Goal: Task Accomplishment & Management: Complete application form

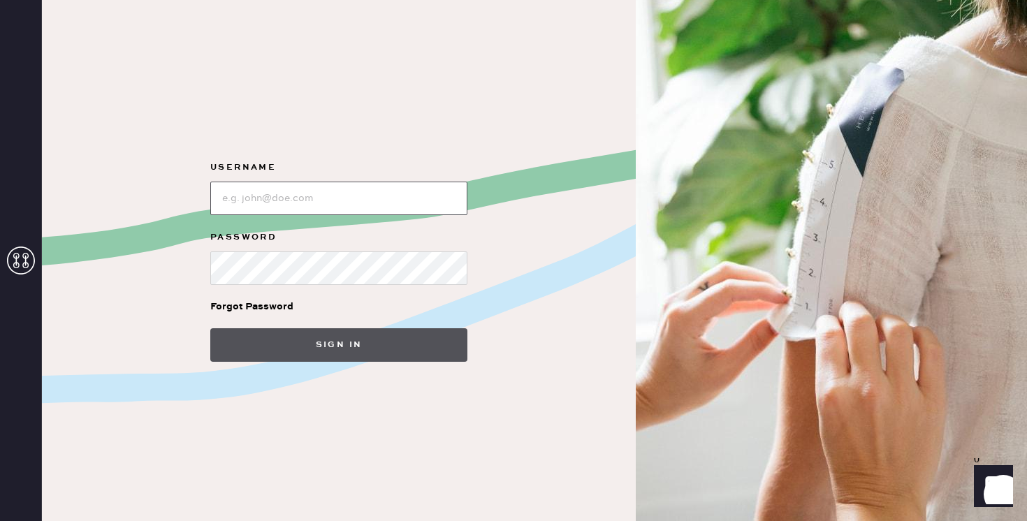
type input "reformationplatform"
click at [323, 339] on button "Sign in" at bounding box center [338, 345] width 257 height 34
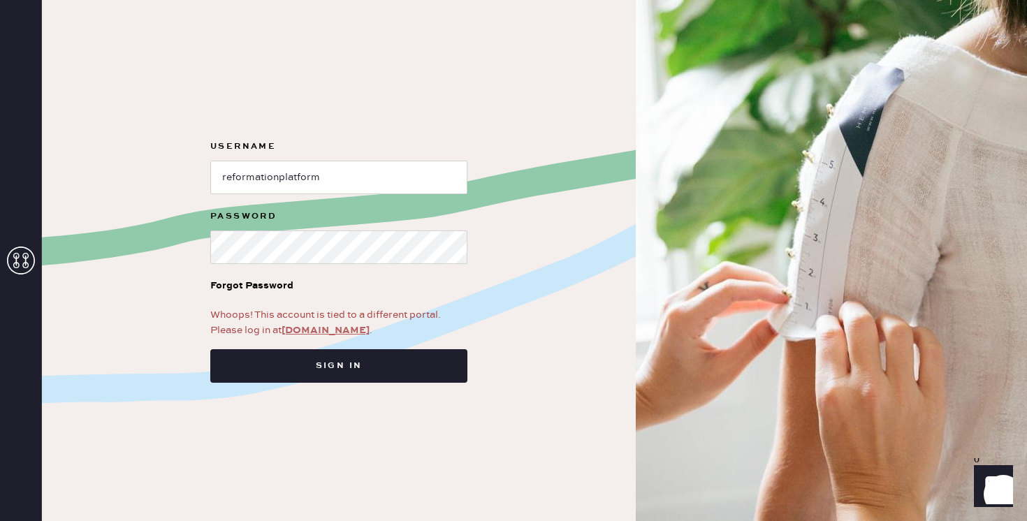
click at [331, 332] on link "app.hemster.co" at bounding box center [325, 330] width 88 height 13
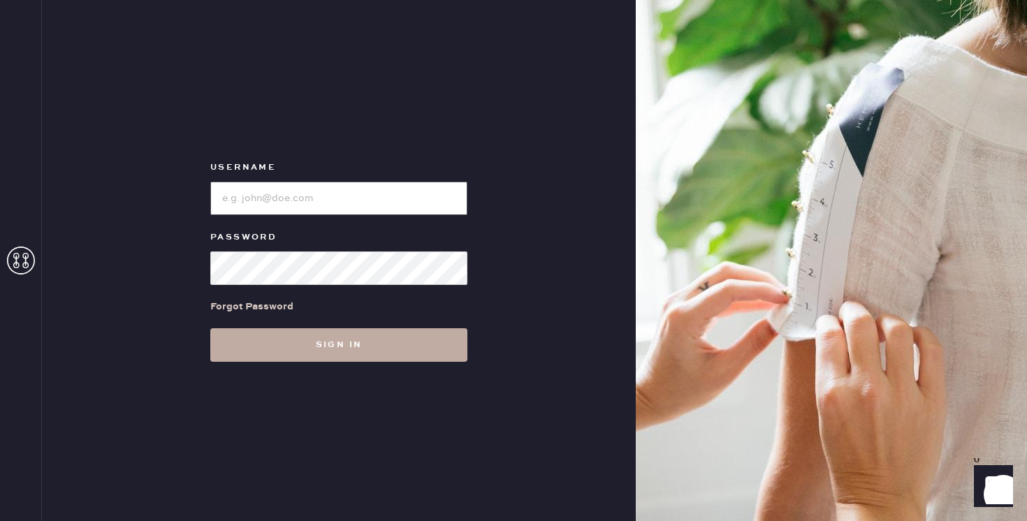
type input "reformationpaloalto"
click at [365, 344] on button "Sign in" at bounding box center [338, 345] width 257 height 34
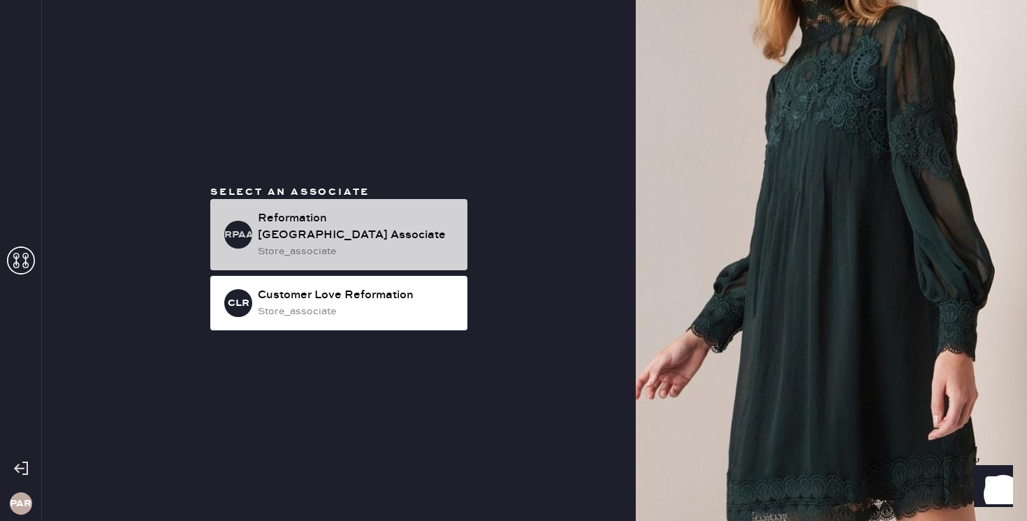
click at [347, 244] on div "store_associate" at bounding box center [357, 251] width 198 height 15
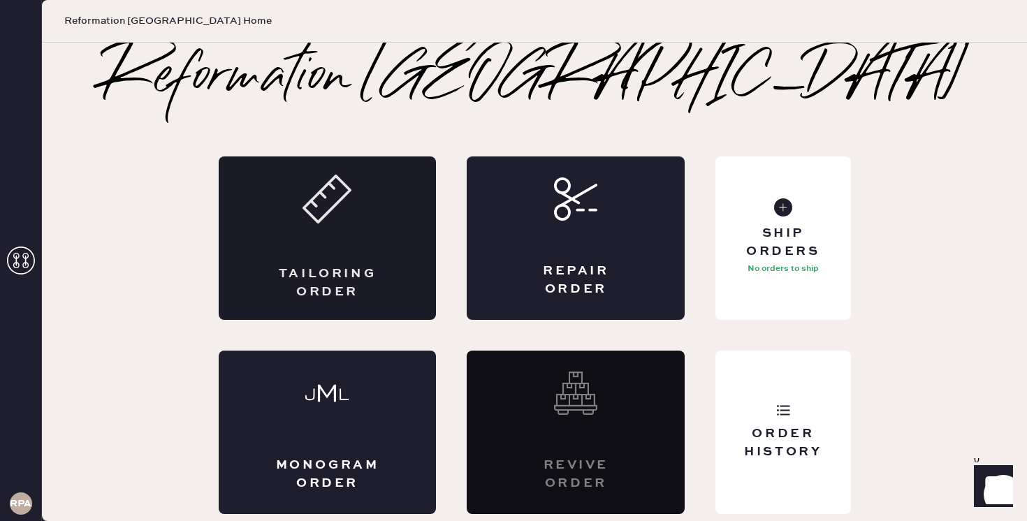
click at [344, 206] on icon at bounding box center [326, 199] width 49 height 49
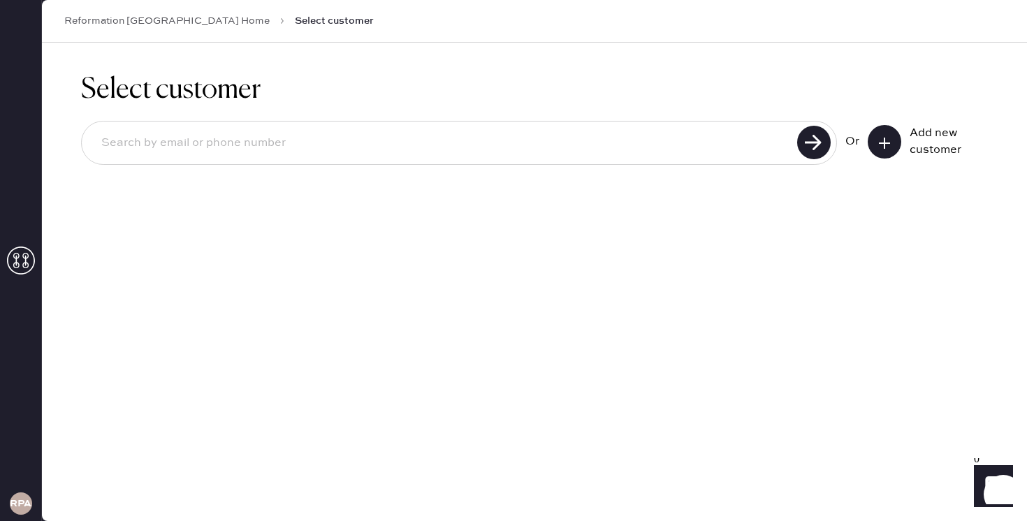
click at [314, 142] on input at bounding box center [441, 143] width 703 height 32
click at [814, 150] on use at bounding box center [814, 143] width 34 height 34
click at [639, 152] on input "6508673136" at bounding box center [441, 143] width 703 height 32
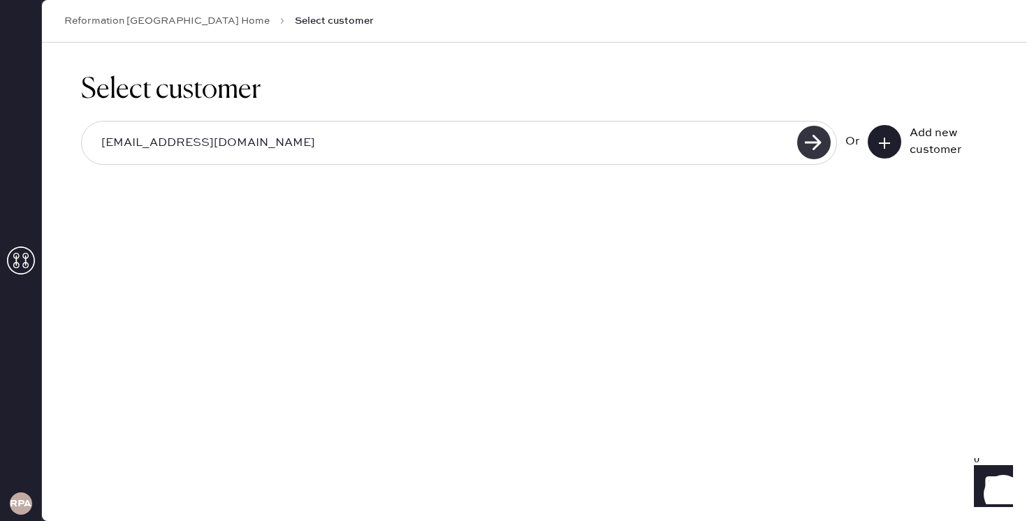
type input "[EMAIL_ADDRESS][DOMAIN_NAME]"
click at [811, 141] on use at bounding box center [814, 143] width 34 height 34
click at [510, 140] on input "[EMAIL_ADDRESS][DOMAIN_NAME]" at bounding box center [441, 143] width 703 height 32
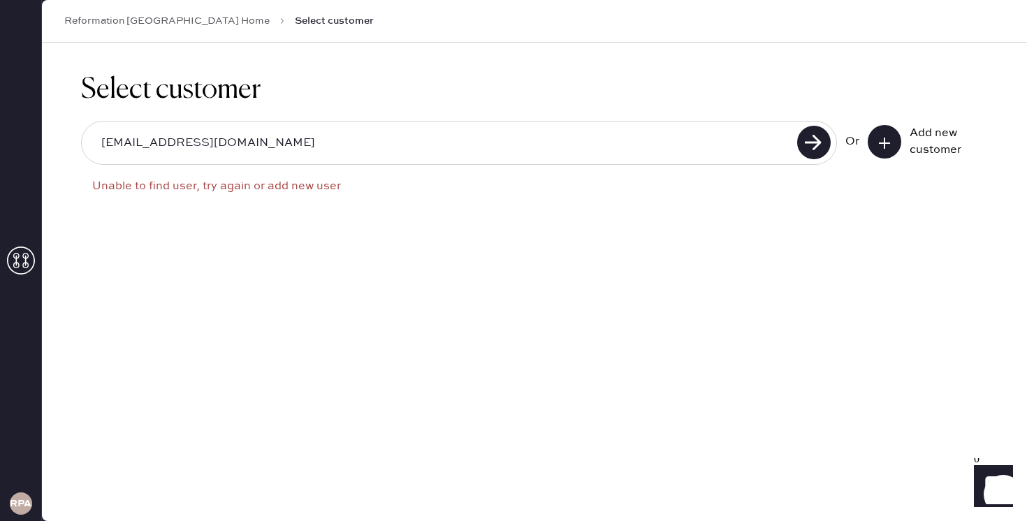
click at [878, 138] on icon at bounding box center [884, 143] width 14 height 14
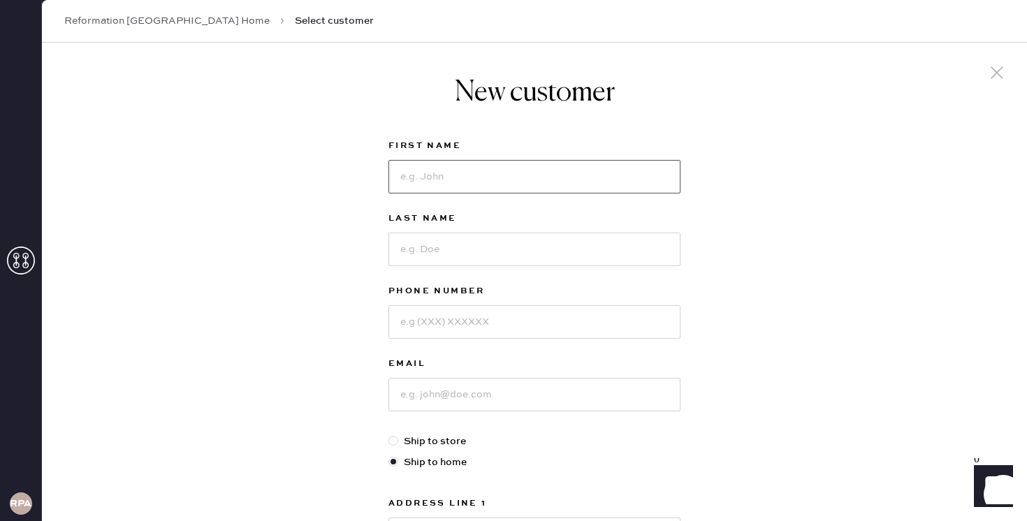
click at [509, 185] on input at bounding box center [534, 177] width 292 height 34
type input "[PERSON_NAME]"
type input "Ngo"
click at [518, 321] on input at bounding box center [534, 322] width 292 height 34
type input "6508673136"
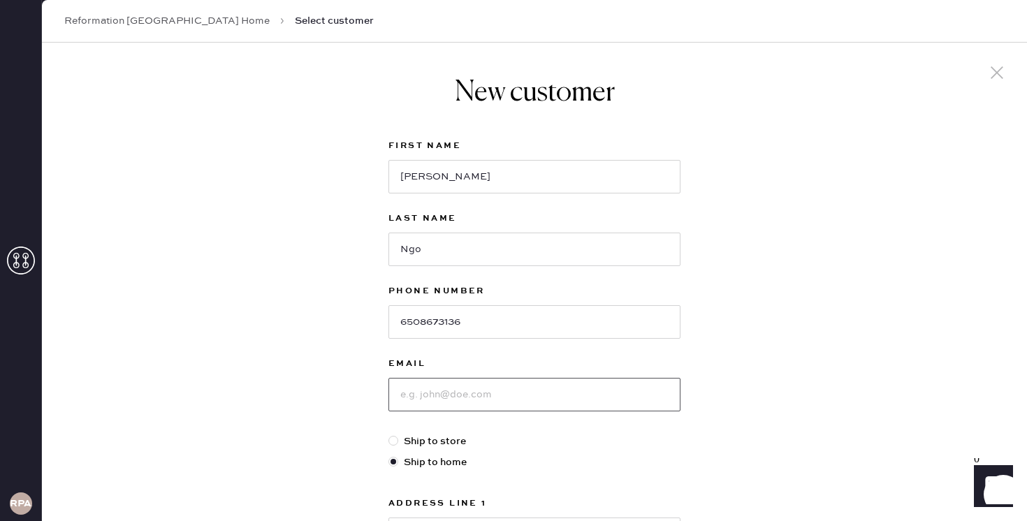
click at [497, 406] on input at bounding box center [534, 395] width 292 height 34
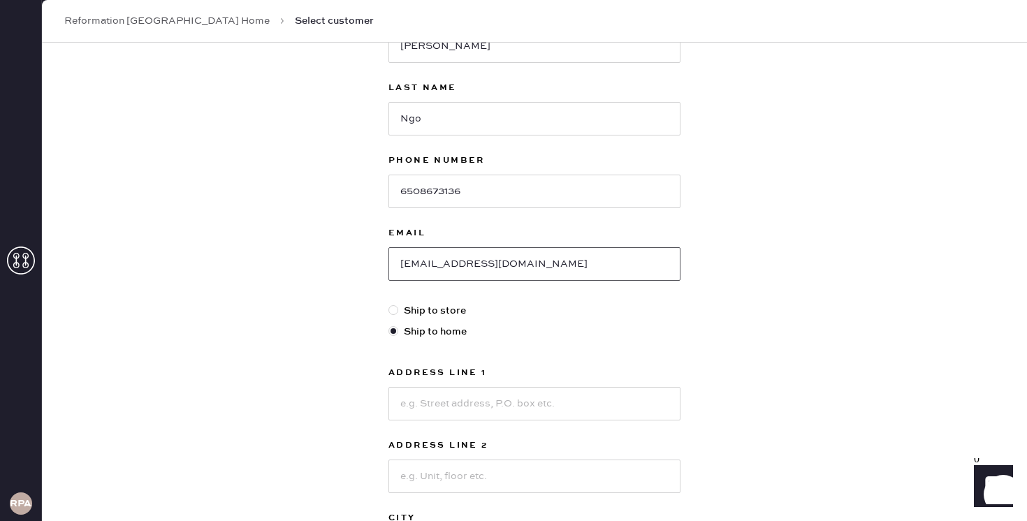
scroll to position [131, 0]
type input "[EMAIL_ADDRESS][DOMAIN_NAME]"
click at [425, 398] on input at bounding box center [534, 403] width 292 height 34
paste input "[STREET_ADDRESS][PERSON_NAME]"
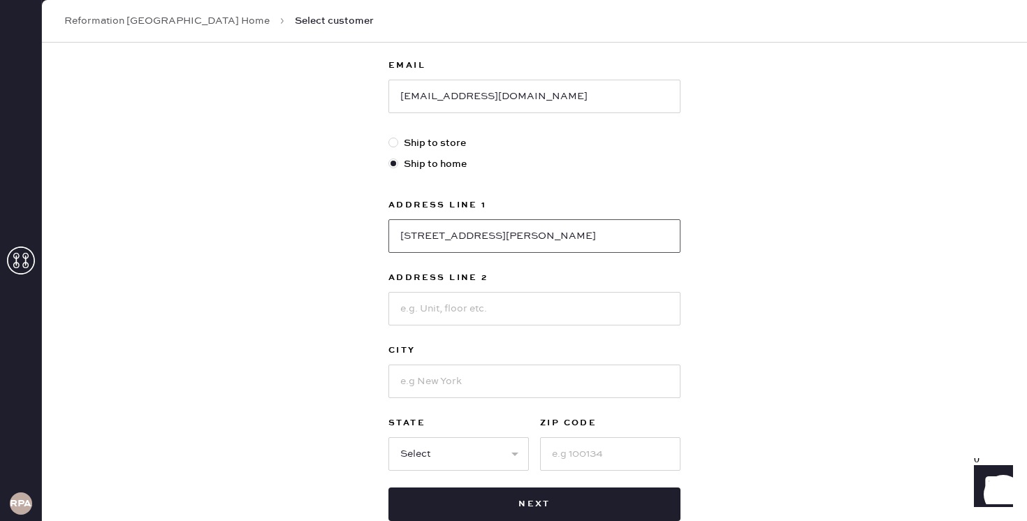
type input "[STREET_ADDRESS][PERSON_NAME]"
click at [433, 376] on input at bounding box center [534, 382] width 292 height 34
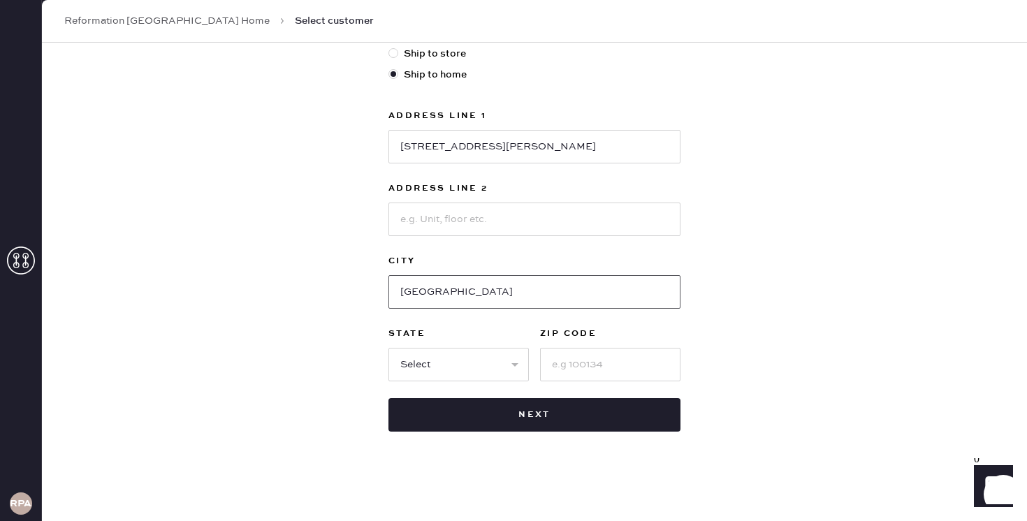
type input "[GEOGRAPHIC_DATA]"
click at [437, 360] on select "Select AK AL AR AZ CA CO CT [GEOGRAPHIC_DATA] DE FL [GEOGRAPHIC_DATA] HI [GEOGR…" at bounding box center [458, 365] width 140 height 34
select select "CA"
click at [585, 362] on input at bounding box center [610, 365] width 140 height 34
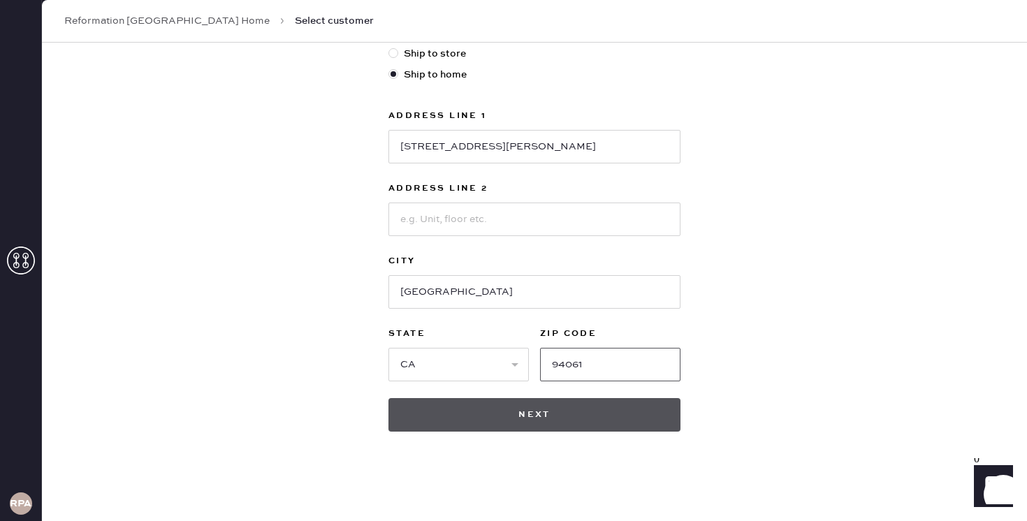
type input "94061"
click at [559, 416] on button "Next" at bounding box center [534, 415] width 292 height 34
click at [543, 414] on button "Next" at bounding box center [534, 415] width 292 height 34
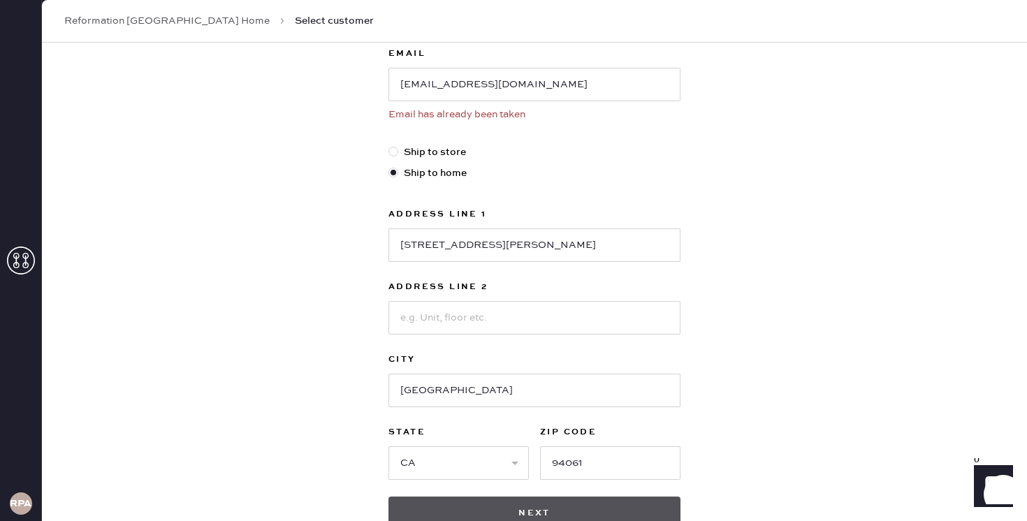
scroll to position [228, 0]
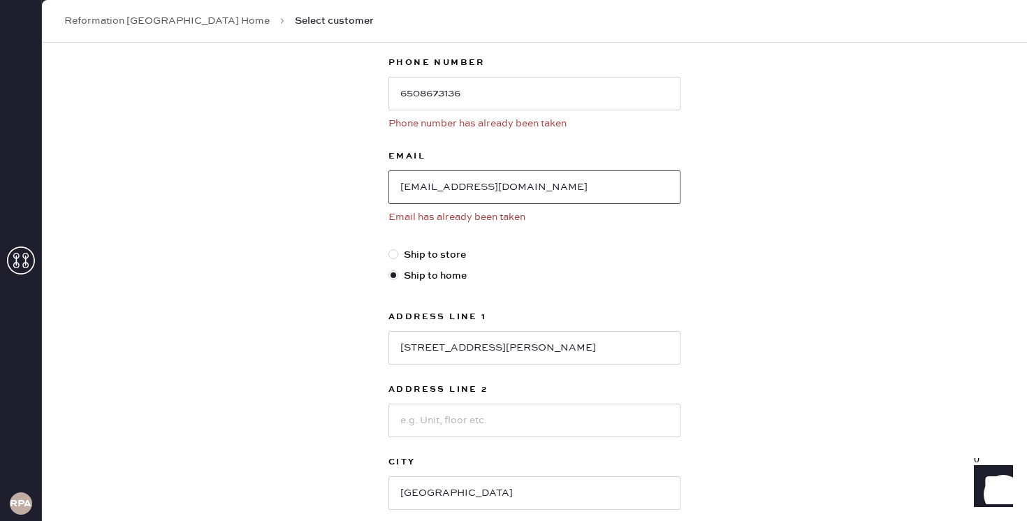
click at [475, 187] on input "[EMAIL_ADDRESS][DOMAIN_NAME]" at bounding box center [534, 187] width 292 height 34
drag, startPoint x: 494, startPoint y: 189, endPoint x: 393, endPoint y: 173, distance: 102.0
click at [393, 173] on input "[EMAIL_ADDRESS][DOMAIN_NAME]" at bounding box center [534, 187] width 292 height 34
click at [113, 17] on link "Reformation [GEOGRAPHIC_DATA] Home" at bounding box center [166, 21] width 205 height 14
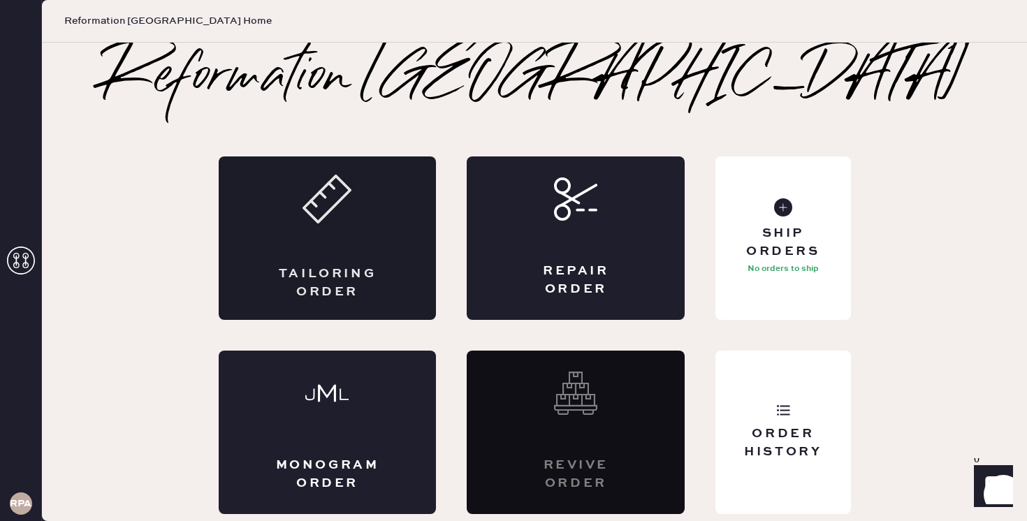
click at [313, 237] on div "Tailoring Order" at bounding box center [328, 237] width 218 height 163
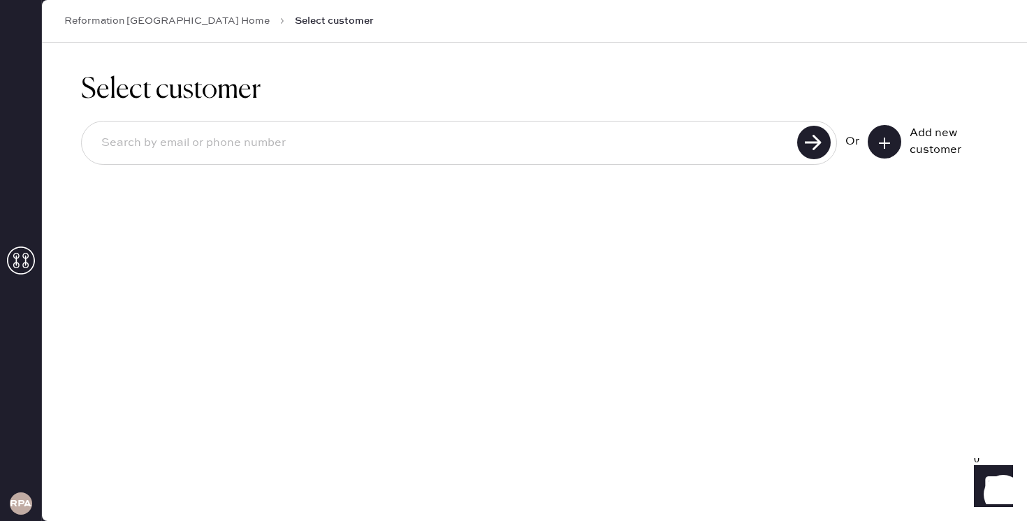
click at [294, 136] on input at bounding box center [441, 143] width 703 height 32
paste input "[EMAIL_ADDRESS][DOMAIN_NAME]"
type input "[EMAIL_ADDRESS][DOMAIN_NAME]"
click at [800, 142] on use at bounding box center [814, 143] width 34 height 34
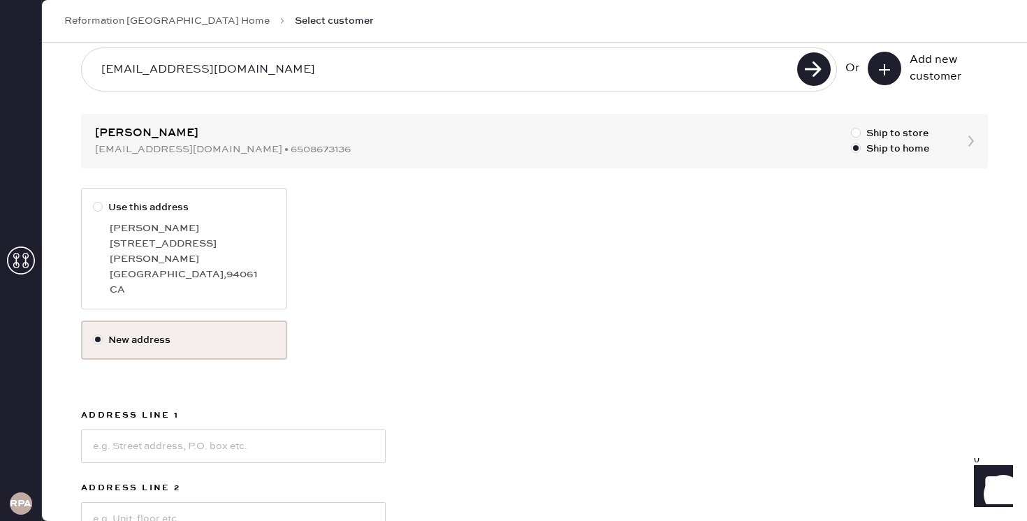
scroll to position [83, 0]
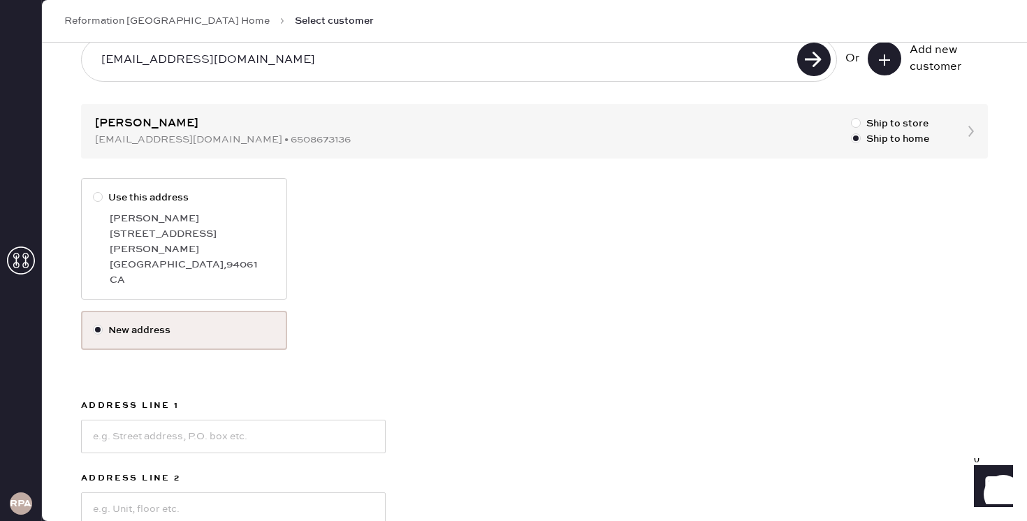
click at [99, 194] on div at bounding box center [98, 197] width 10 height 10
click at [94, 191] on input "Use this address" at bounding box center [93, 190] width 1 height 1
radio input "true"
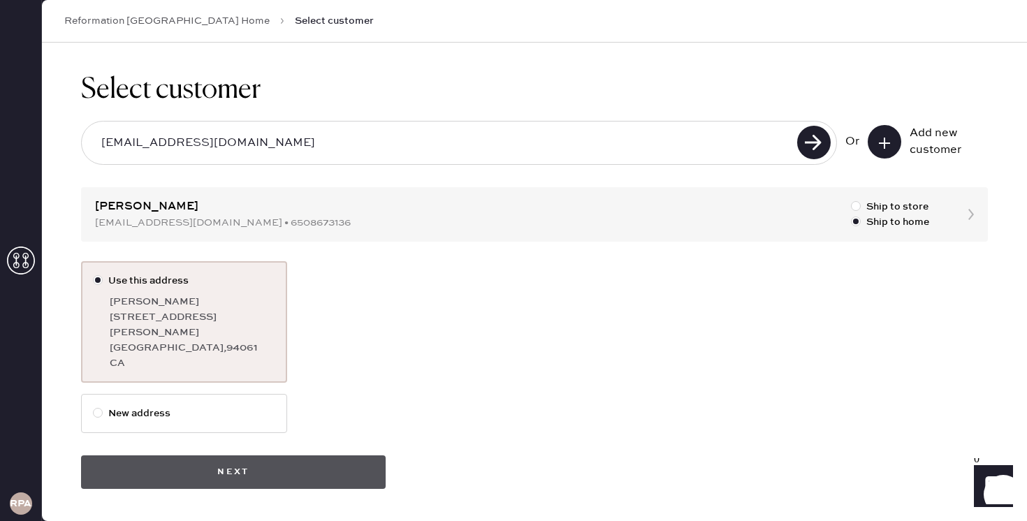
click at [254, 460] on button "Next" at bounding box center [233, 472] width 305 height 34
click at [360, 455] on button "Next" at bounding box center [233, 472] width 305 height 34
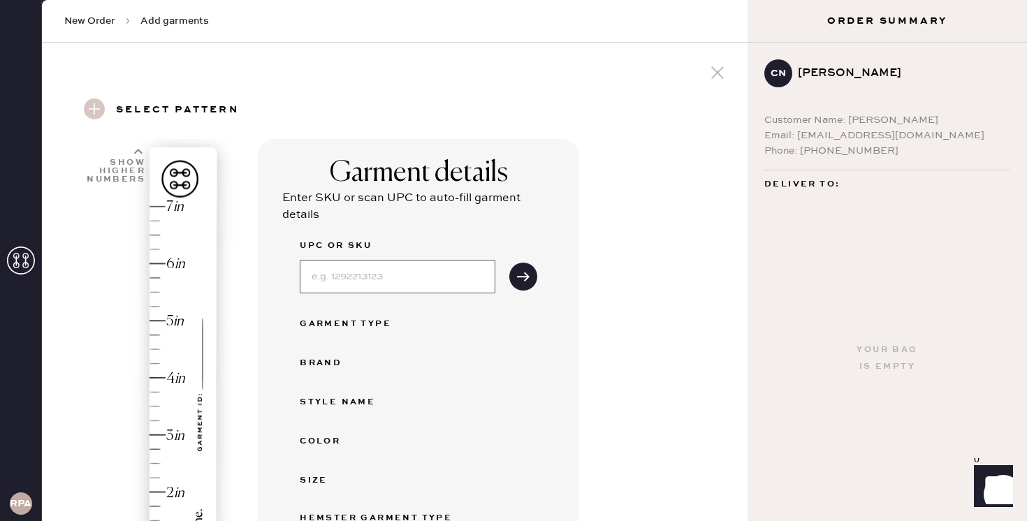
click at [401, 289] on input at bounding box center [398, 277] width 196 height 34
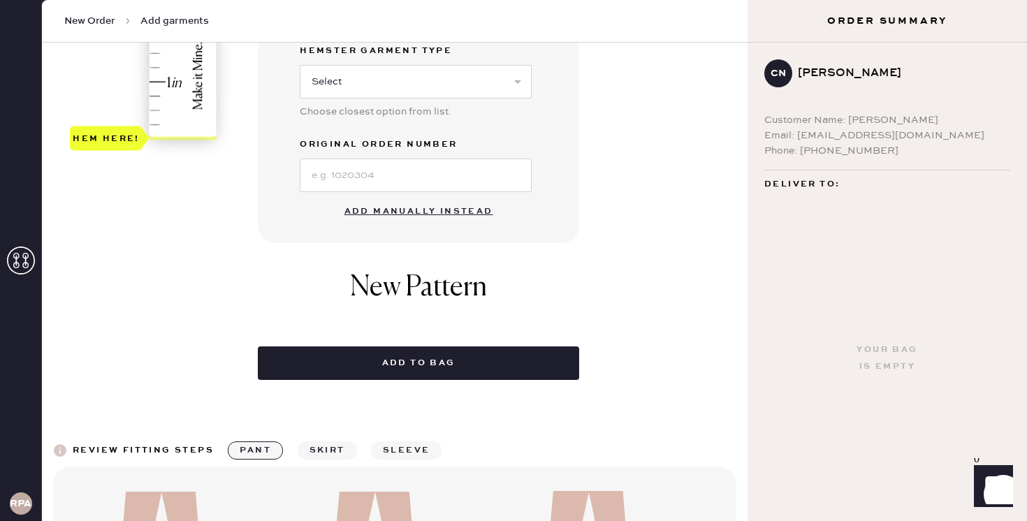
scroll to position [480, 0]
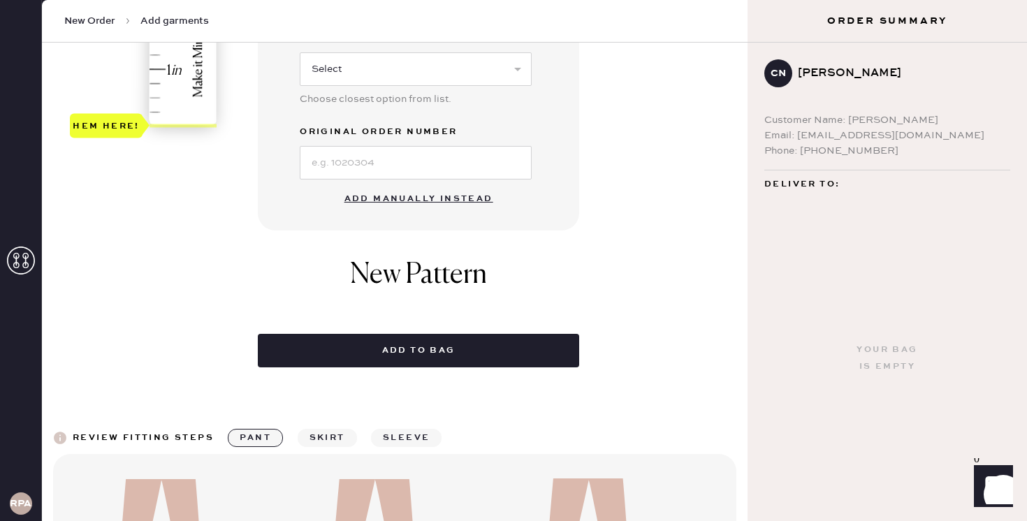
click at [437, 200] on button "Add manually instead" at bounding box center [419, 199] width 166 height 28
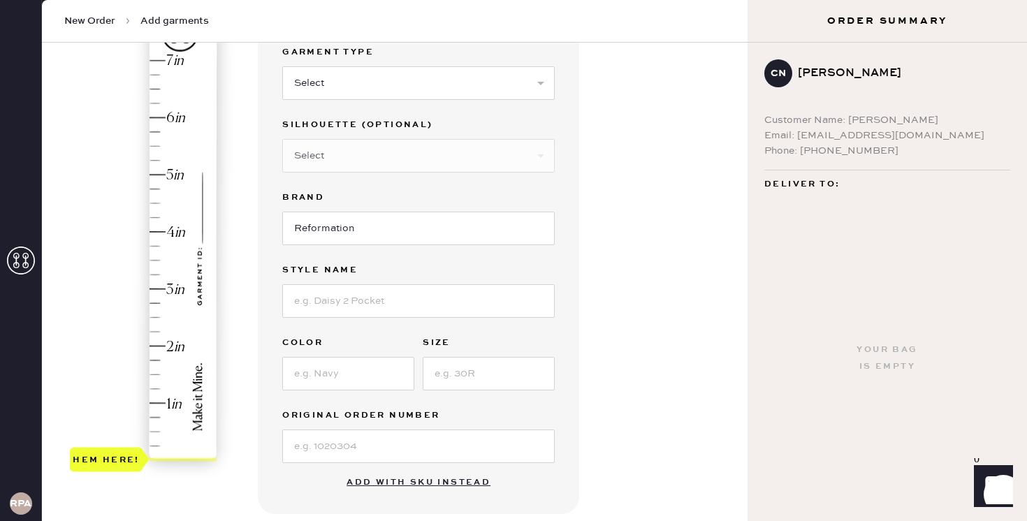
scroll to position [129, 0]
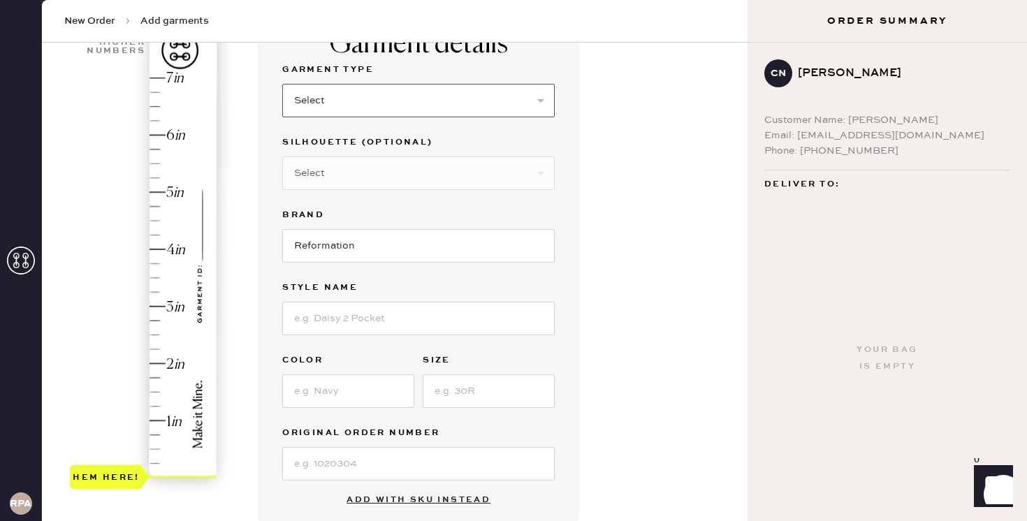
click at [511, 107] on select "Select Basic Skirt Jeans Leggings Pants Shorts Basic Sleeved Dress Basic Sleeve…" at bounding box center [418, 101] width 272 height 34
click at [492, 105] on select "Select Basic Skirt Jeans Leggings Pants Shorts Basic Sleeved Dress Basic Sleeve…" at bounding box center [418, 101] width 272 height 34
select select "4"
click at [440, 177] on select "Select Joggers Shorts Cropped Flare Boot Cut Straight Skinny Other" at bounding box center [418, 173] width 272 height 34
click at [502, 177] on select "Select Joggers Shorts Cropped Flare Boot Cut Straight Skinny Other" at bounding box center [418, 173] width 272 height 34
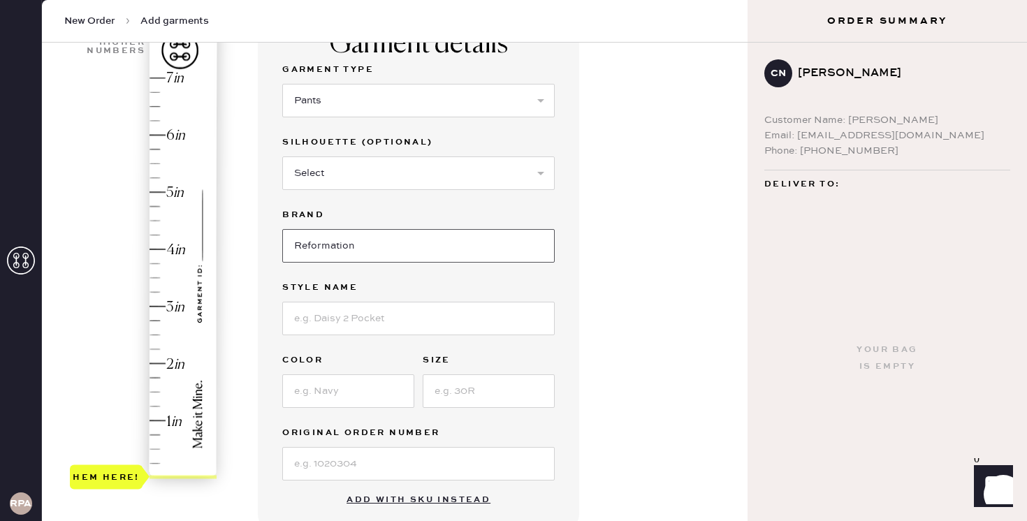
click at [427, 243] on input "Reformation" at bounding box center [418, 246] width 272 height 34
click at [408, 324] on input at bounding box center [418, 319] width 272 height 34
type input "Gisele Low Rise Pant"
click at [390, 401] on input at bounding box center [348, 391] width 132 height 34
type input "Black"
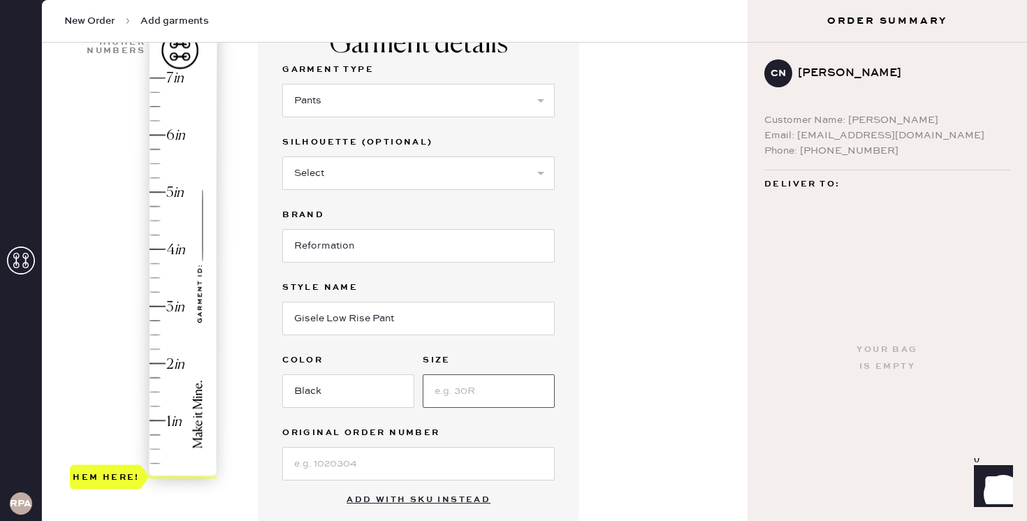
click at [504, 395] on input at bounding box center [489, 391] width 132 height 34
type input "8"
click at [611, 393] on div "Garment details Garment Type Select Basic Skirt Jeans Leggings Pants Shorts Bas…" at bounding box center [497, 406] width 478 height 793
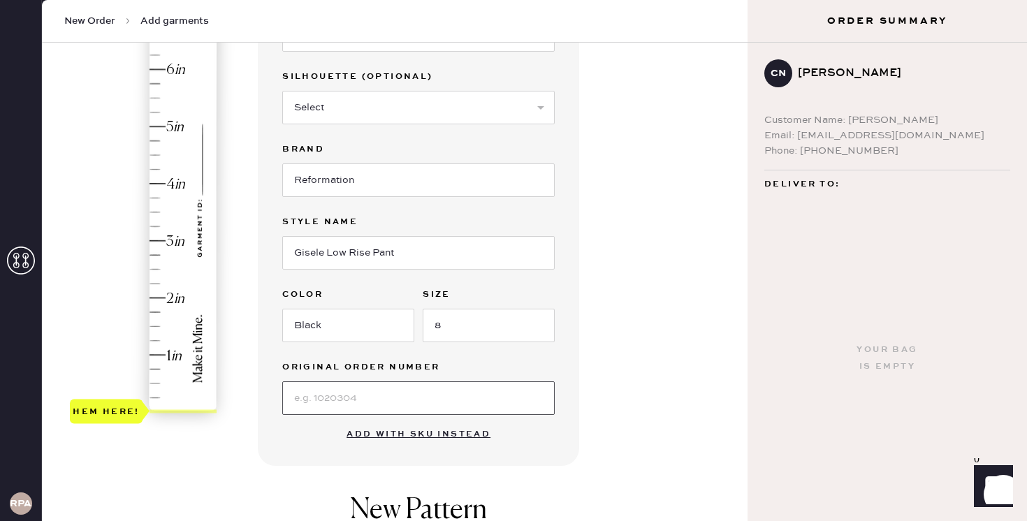
click at [387, 395] on input at bounding box center [418, 398] width 272 height 34
paste input "#S32143544"
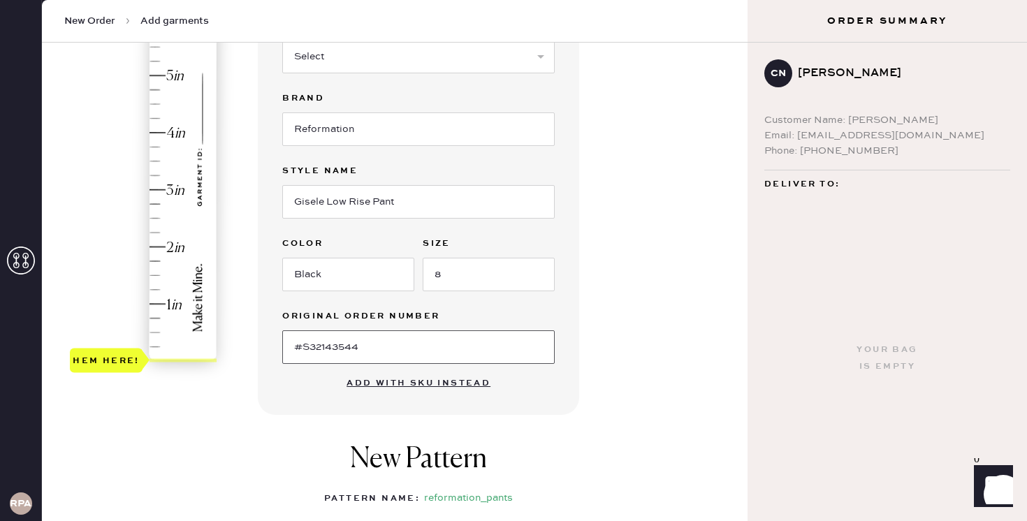
scroll to position [213, 0]
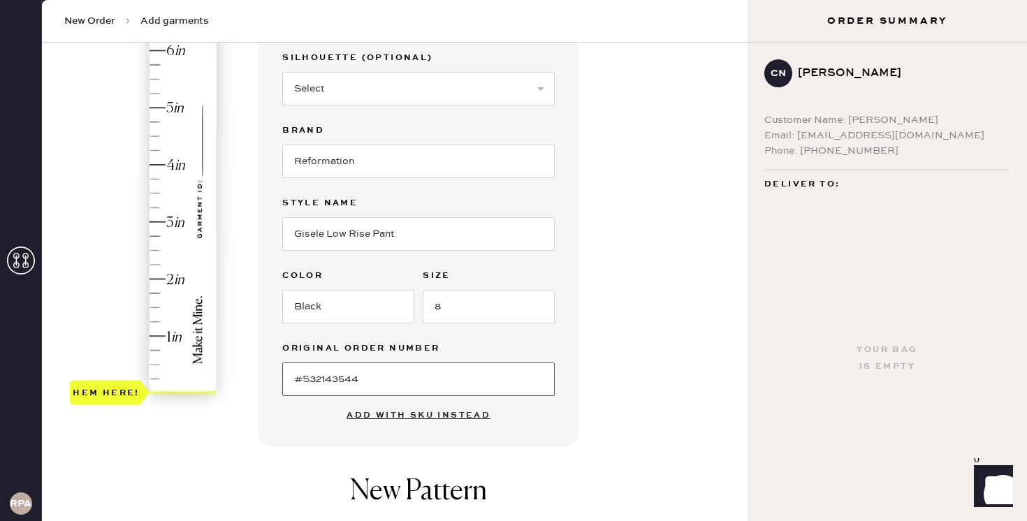
type input "#S32143544"
type input "3.25"
click at [156, 207] on div "Hem here!" at bounding box center [144, 193] width 149 height 412
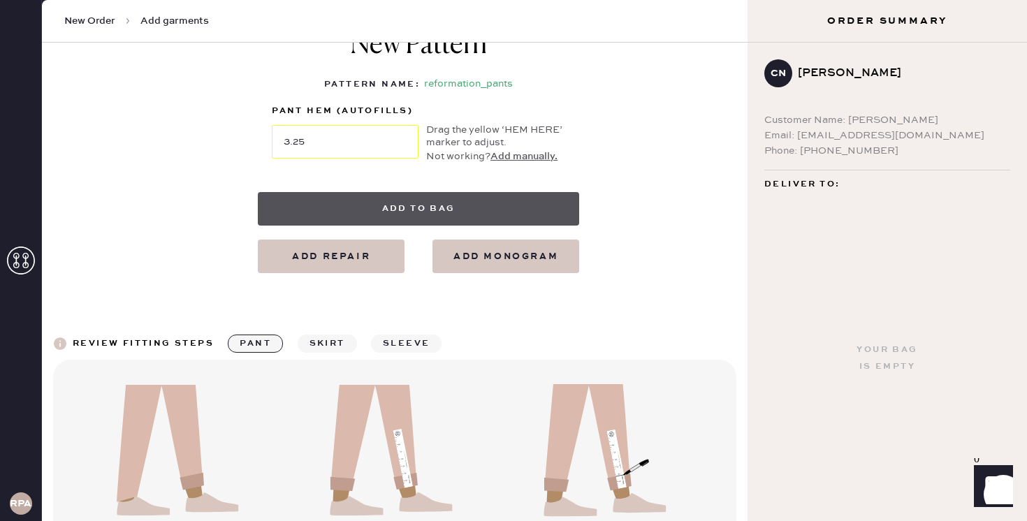
scroll to position [663, 0]
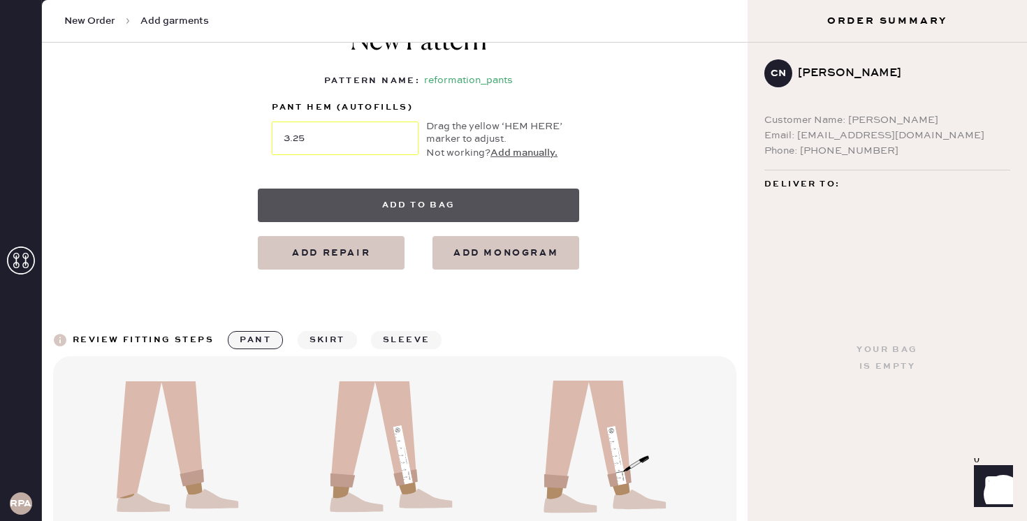
click at [435, 206] on button "Add to bag" at bounding box center [418, 206] width 321 height 34
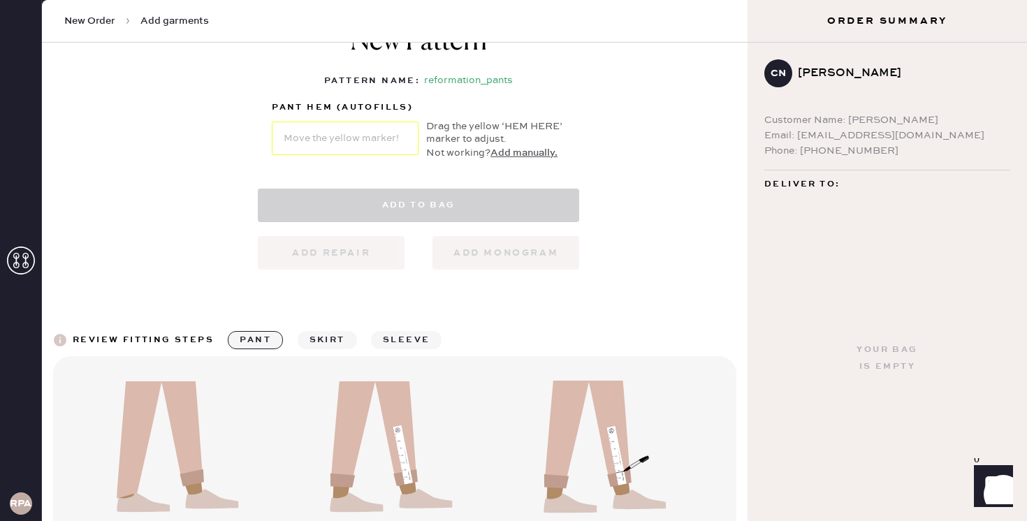
select select "4"
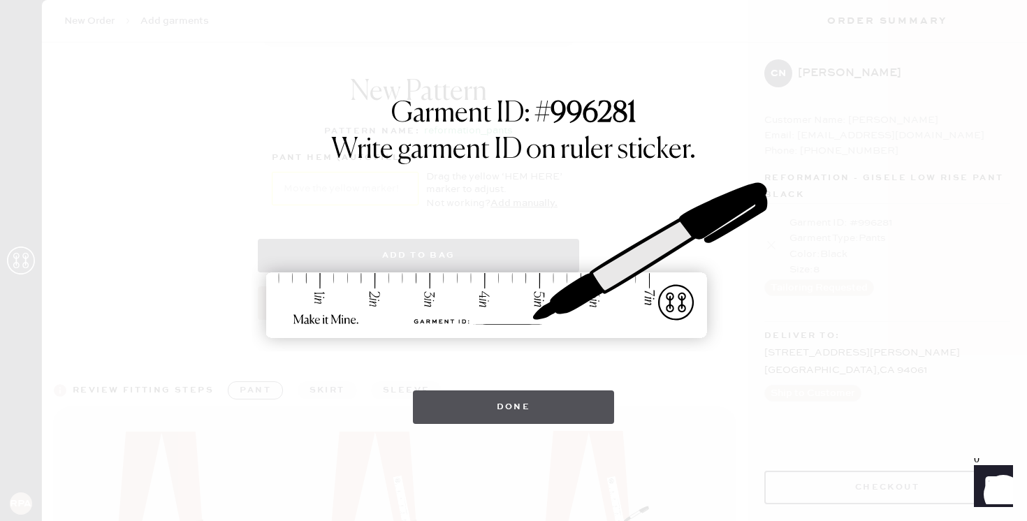
click at [495, 407] on button "Done" at bounding box center [514, 407] width 202 height 34
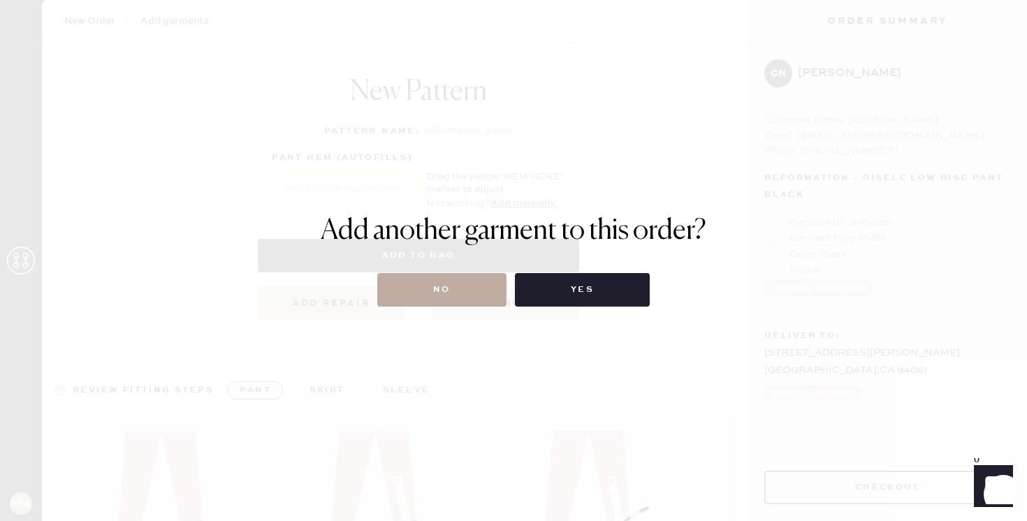
click at [468, 293] on button "No" at bounding box center [441, 290] width 129 height 34
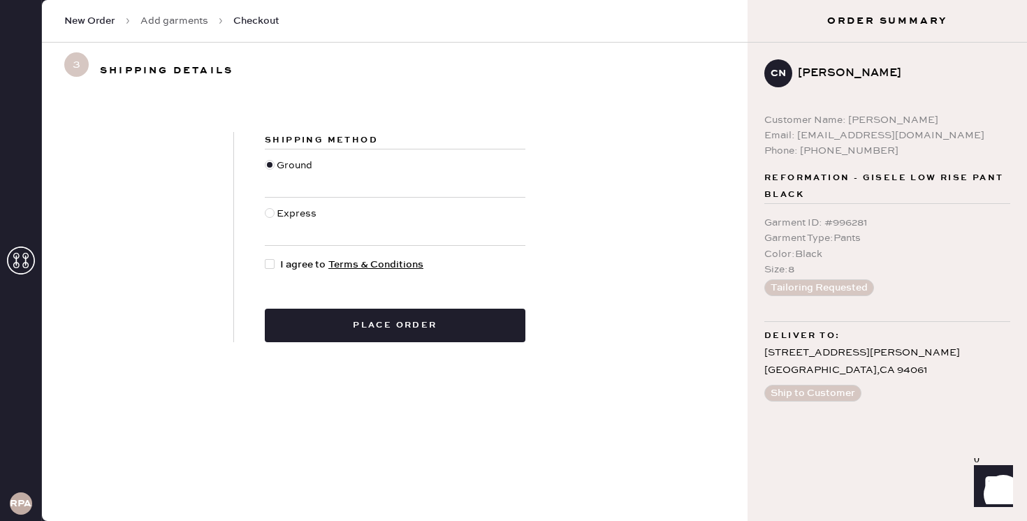
click at [270, 265] on div at bounding box center [270, 264] width 10 height 10
click at [265, 258] on input "I agree to Terms & Conditions" at bounding box center [265, 257] width 1 height 1
checkbox input "true"
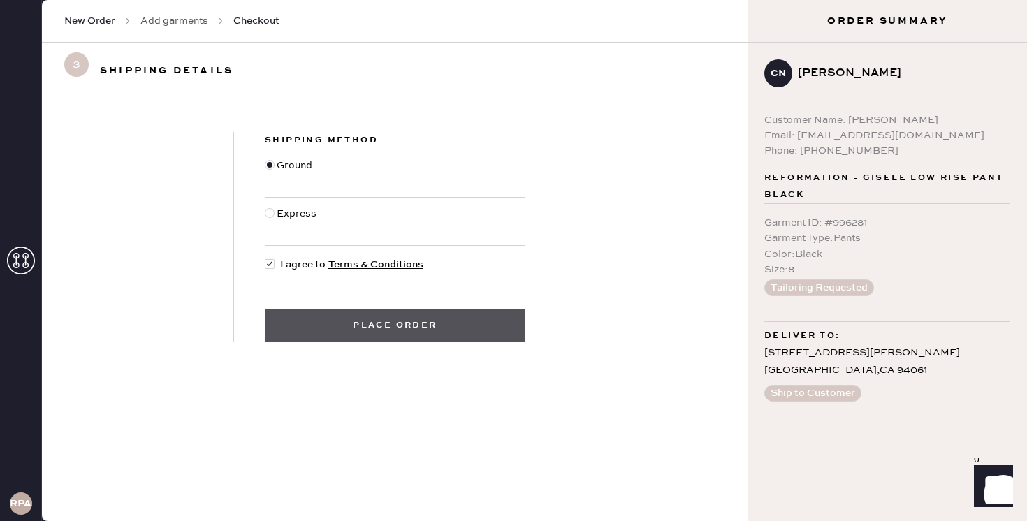
click at [327, 320] on button "Place order" at bounding box center [395, 326] width 261 height 34
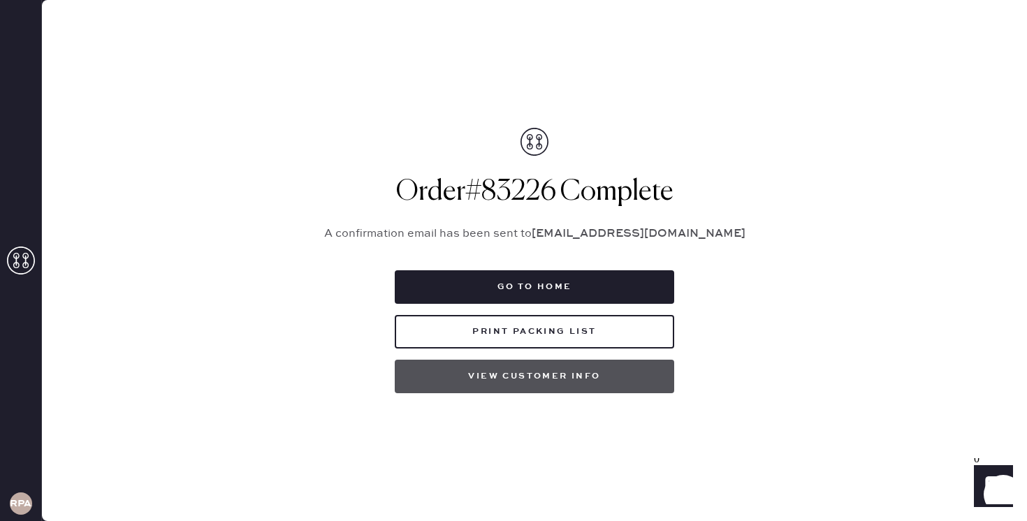
click at [525, 379] on button "View customer info" at bounding box center [534, 377] width 279 height 34
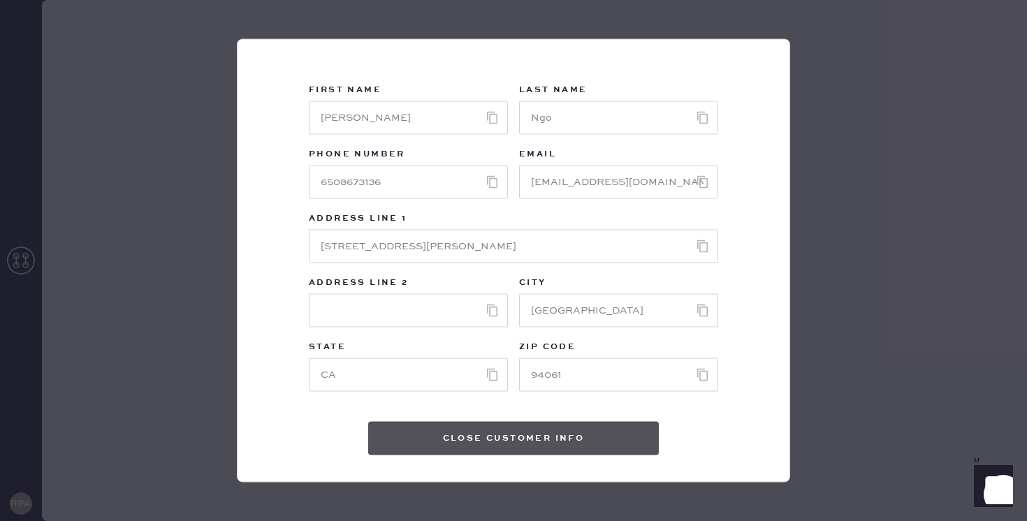
click at [572, 431] on button "Close Customer Info" at bounding box center [513, 439] width 291 height 34
